Goal: Task Accomplishment & Management: Use online tool/utility

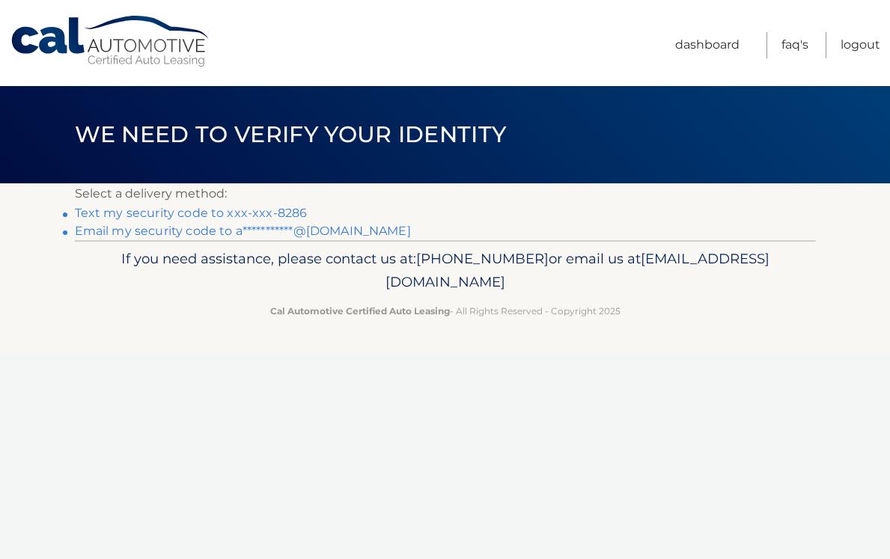
click at [273, 210] on link "Text my security code to xxx-xxx-8286" at bounding box center [191, 213] width 233 height 14
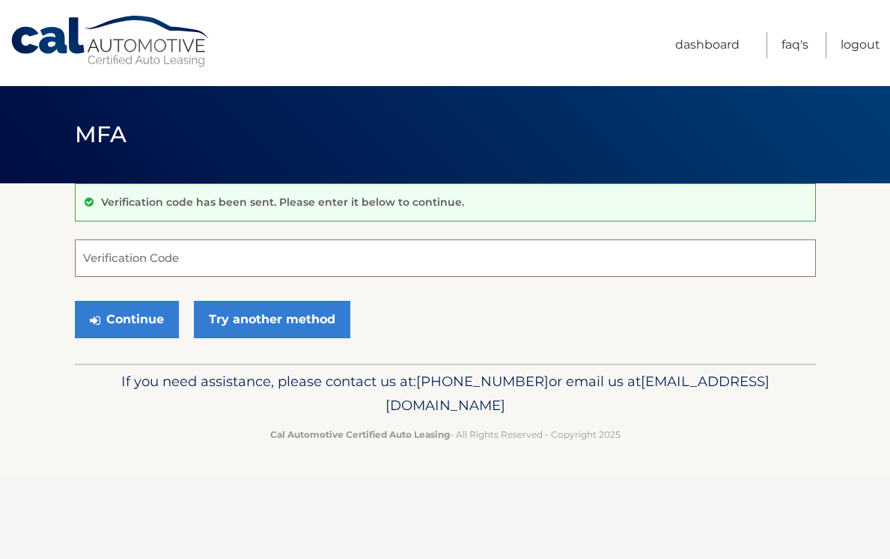
click at [243, 264] on input "Verification Code" at bounding box center [445, 258] width 741 height 37
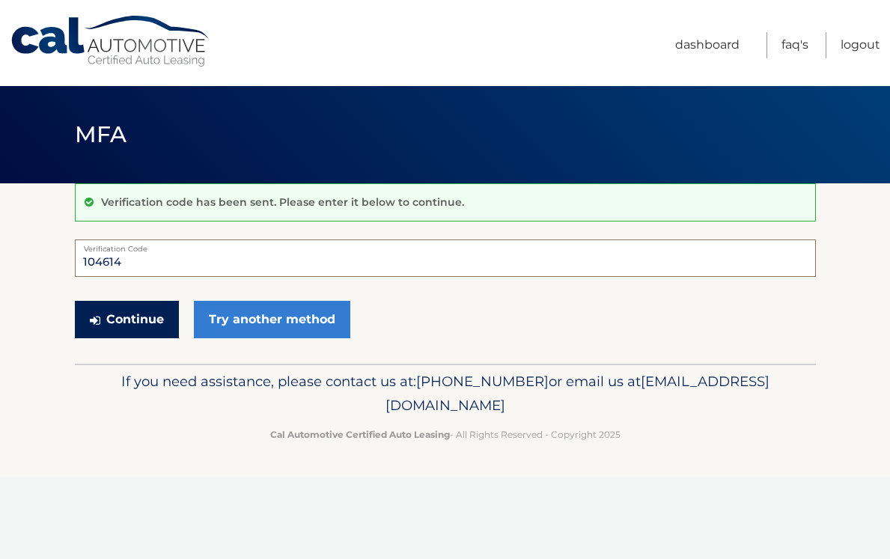
type input "104614"
click at [138, 321] on button "Continue" at bounding box center [127, 319] width 104 height 37
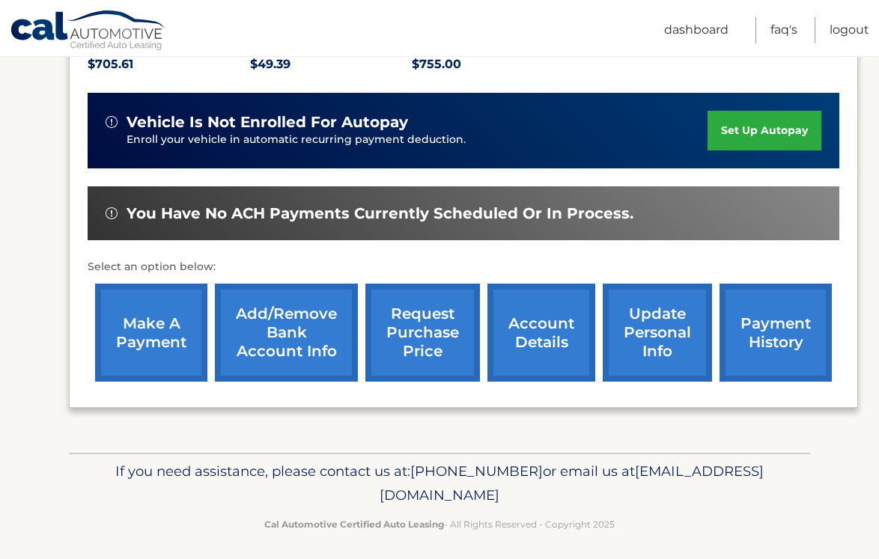
scroll to position [348, 0]
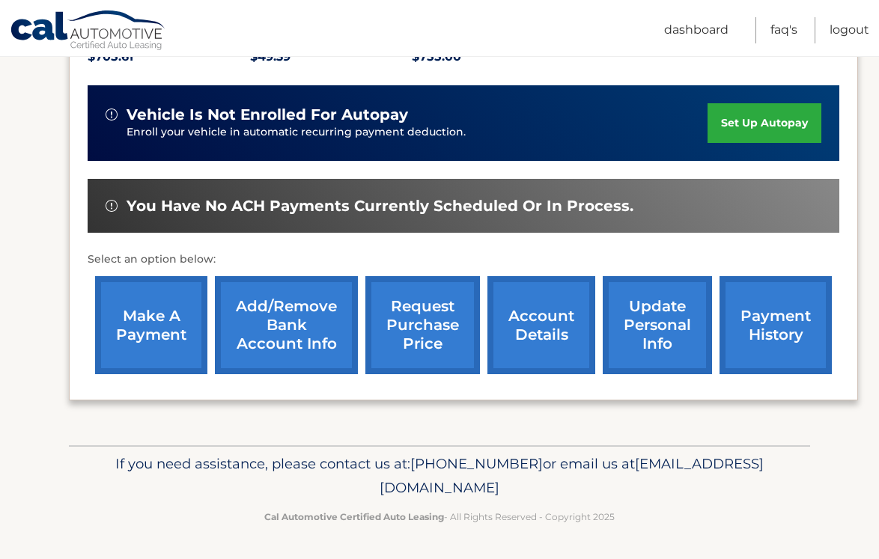
click at [148, 327] on link "make a payment" at bounding box center [151, 325] width 112 height 98
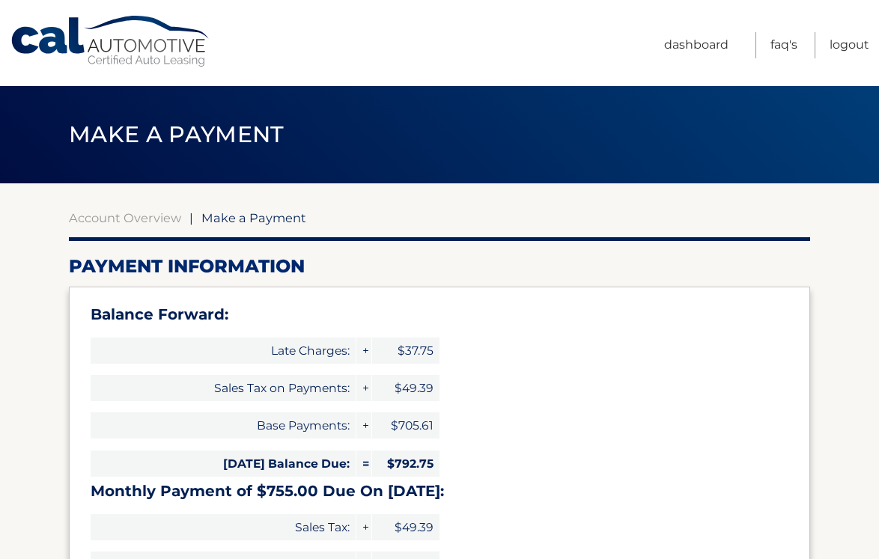
select select "NzQ5MTdhNDUtMDc4MS00MWQxLWE5NTAtYzFiMTkyZmU1ZGJl"
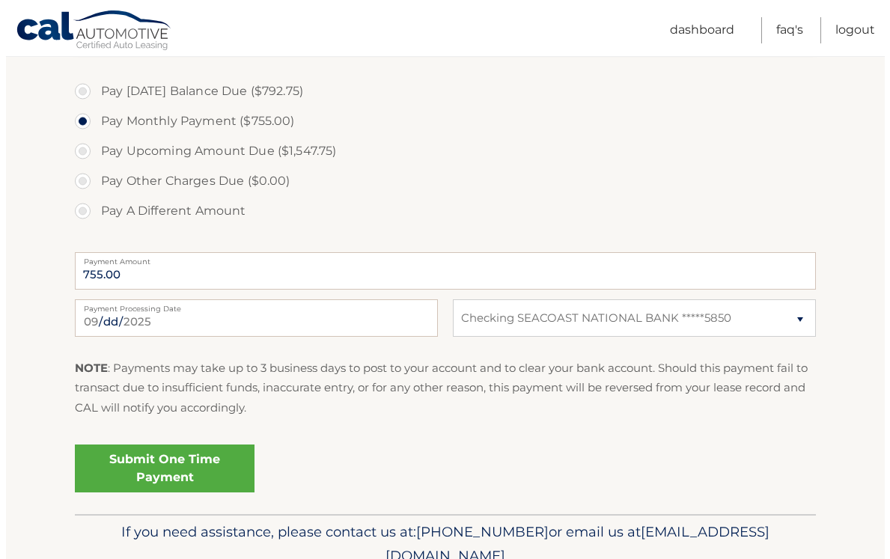
scroll to position [599, 0]
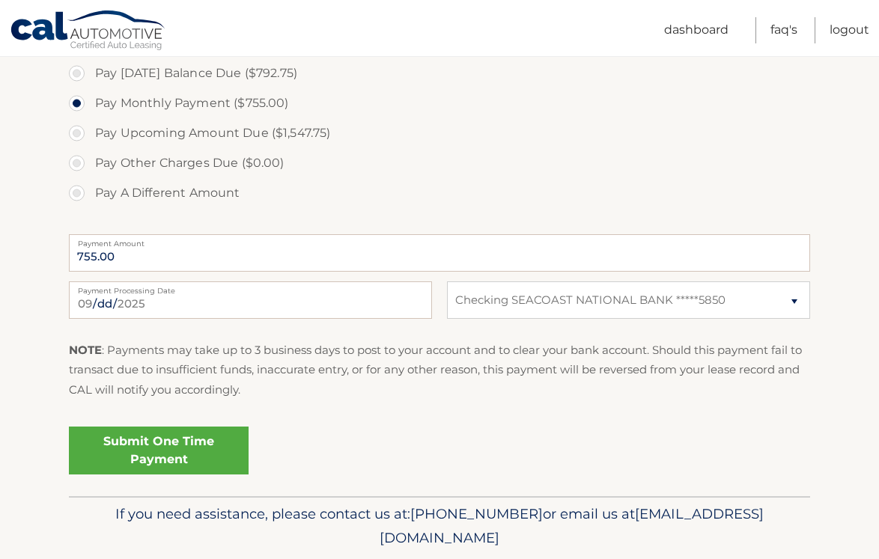
click at [171, 449] on link "Submit One Time Payment" at bounding box center [159, 451] width 180 height 48
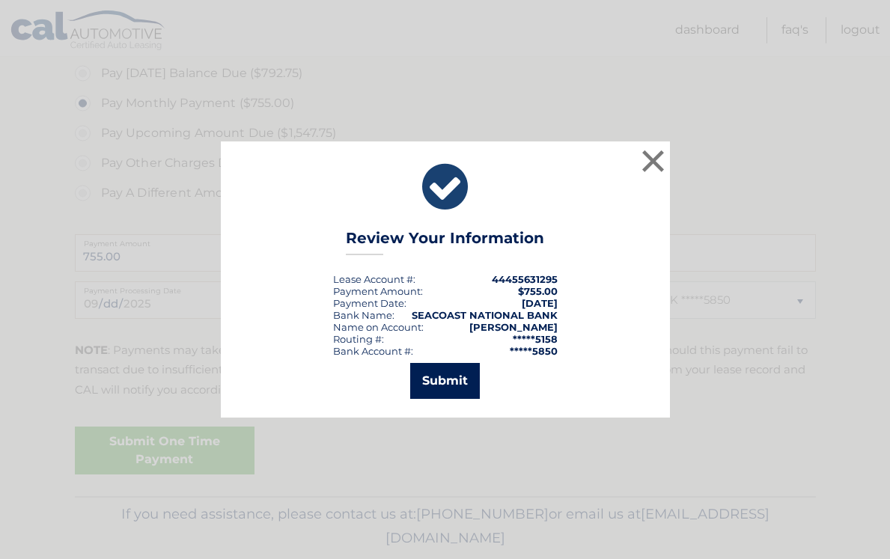
click at [460, 377] on button "Submit" at bounding box center [445, 381] width 70 height 36
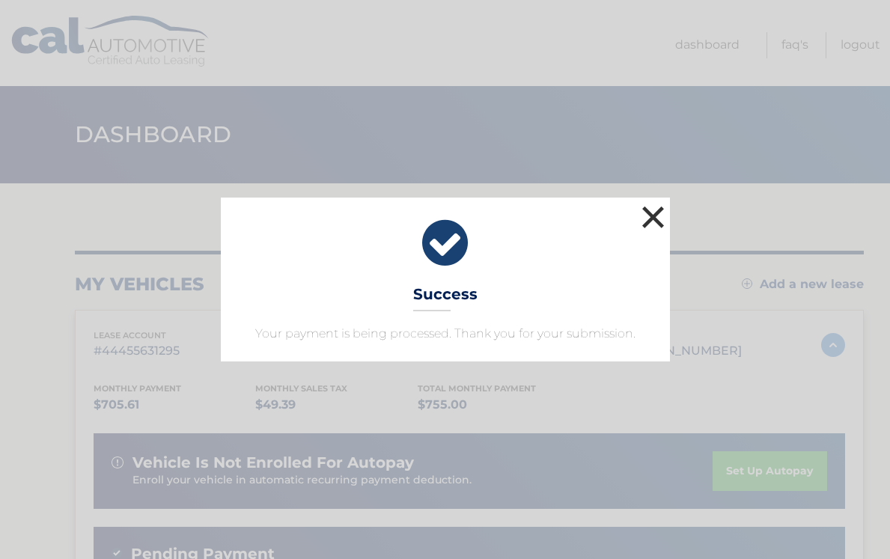
click at [657, 217] on button "×" at bounding box center [654, 217] width 30 height 30
